Goal: Task Accomplishment & Management: Manage account settings

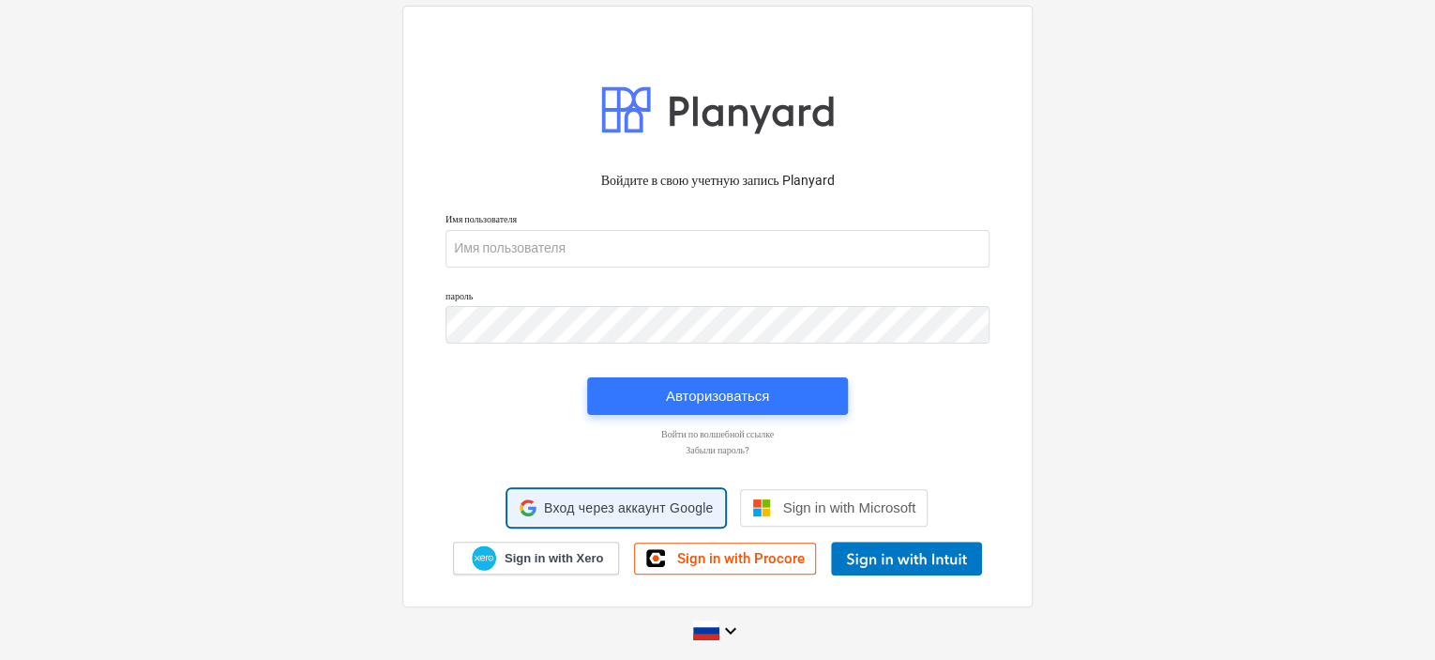
click at [665, 506] on span "Вход через аккаунт Google" at bounding box center [629, 507] width 170 height 15
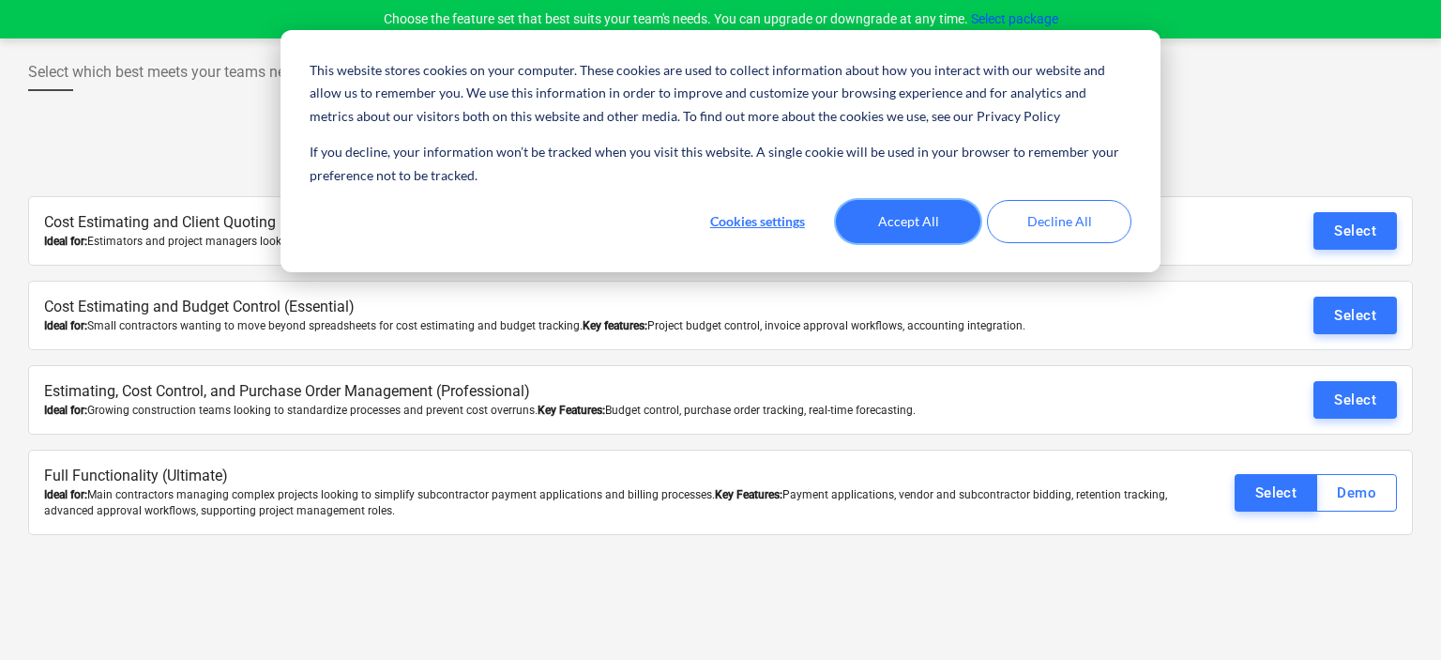
click at [901, 209] on button "Accept All" at bounding box center [908, 221] width 144 height 43
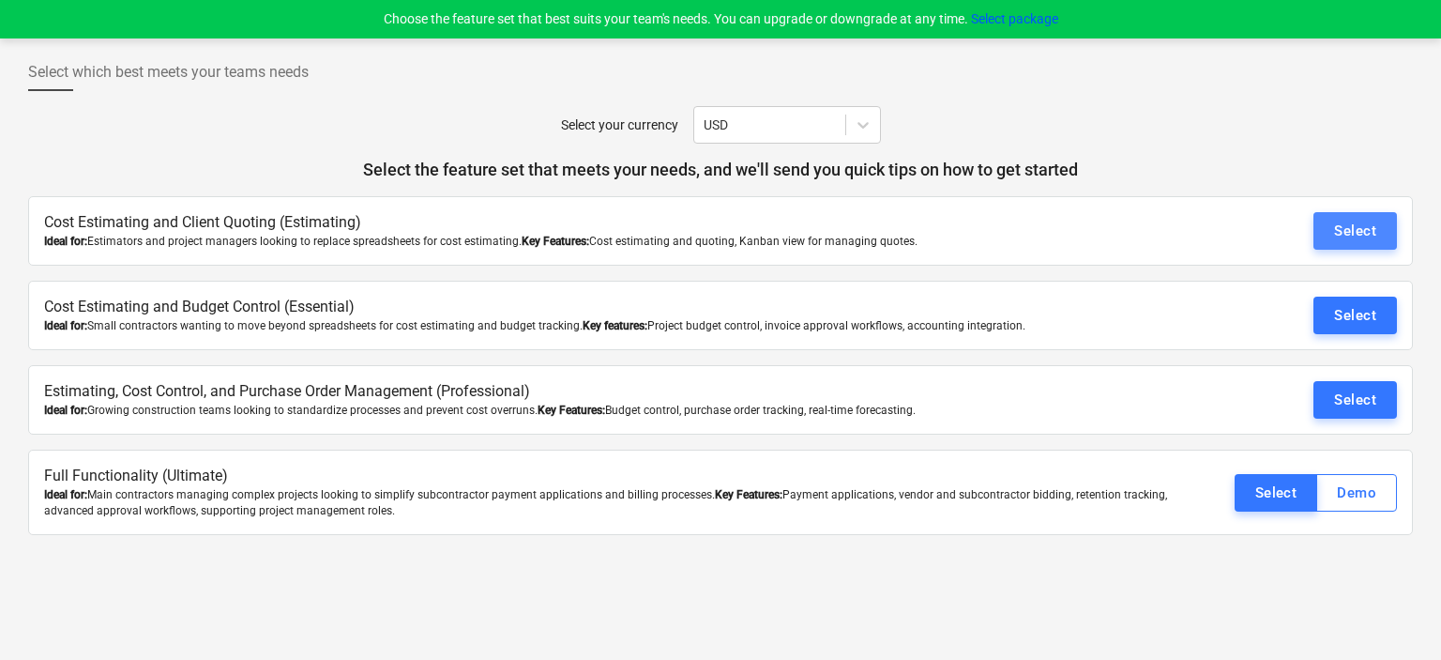
click at [1359, 230] on div "Select" at bounding box center [1355, 231] width 42 height 24
